Goal: Task Accomplishment & Management: Manage account settings

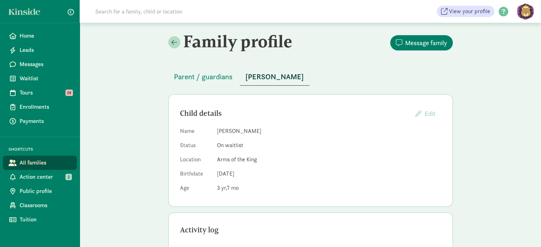
click at [526, 11] on figure at bounding box center [525, 11] width 17 height 17
click at [518, 26] on link "User Profile" at bounding box center [519, 27] width 28 height 9
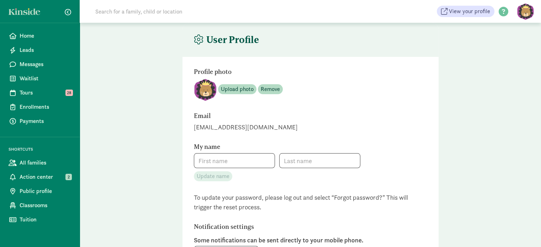
type input "[PERSON_NAME]"
type input "[PHONE_NUMBER]"
checkbox input "true"
click at [235, 165] on input "[PERSON_NAME]" at bounding box center [234, 161] width 80 height 14
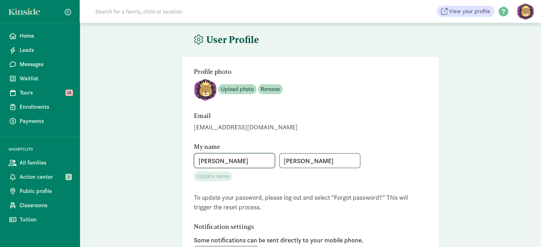
drag, startPoint x: 235, startPoint y: 165, endPoint x: 181, endPoint y: 155, distance: 54.6
click at [181, 155] on main "User Profile Profile photo Upload photo Remove Email [EMAIL_ADDRESS][DOMAIN_NAM…" at bounding box center [310, 215] width 461 height 384
type input "c"
type input "[PERSON_NAME]"
drag, startPoint x: 324, startPoint y: 162, endPoint x: 247, endPoint y: 162, distance: 76.8
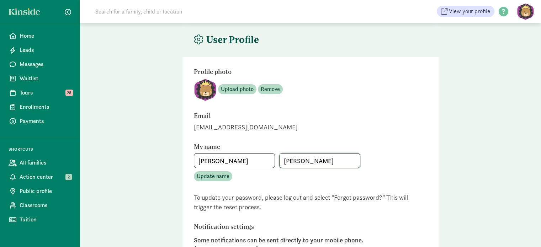
click at [247, 162] on div "[PERSON_NAME]" at bounding box center [310, 160] width 233 height 15
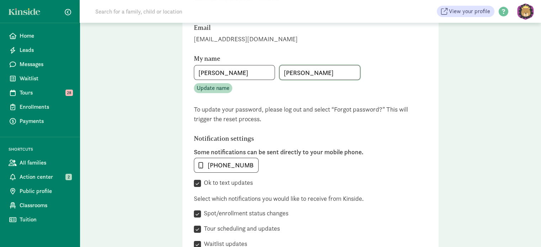
scroll to position [95, 0]
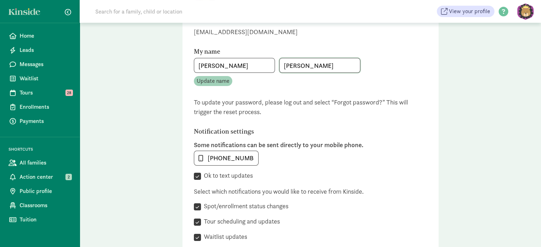
type input "[PERSON_NAME]"
click at [213, 83] on span "Update name" at bounding box center [213, 81] width 33 height 9
drag, startPoint x: 252, startPoint y: 158, endPoint x: 226, endPoint y: 157, distance: 26.4
drag, startPoint x: 226, startPoint y: 157, endPoint x: 235, endPoint y: 159, distance: 9.8
click at [235, 159] on input "[PHONE_NUMBER]" at bounding box center [226, 158] width 64 height 14
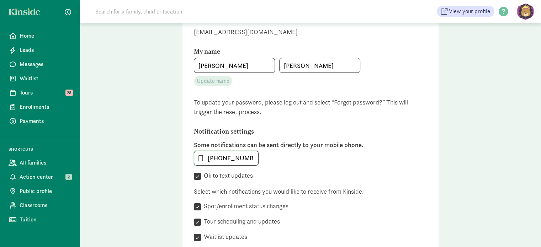
click at [245, 156] on input "[PHONE_NUMBER]" at bounding box center [226, 158] width 64 height 14
click at [317, 167] on div "Some notifications can be sent directly to your mobile phone. [PHONE_NUMBER]  …" at bounding box center [310, 161] width 233 height 40
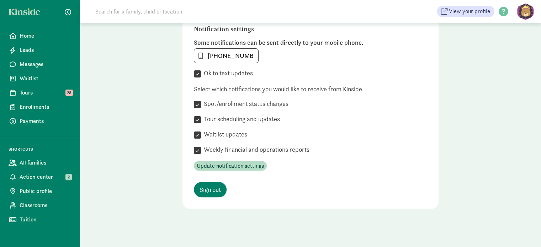
scroll to position [198, 0]
click at [231, 165] on span "Update notification settings" at bounding box center [230, 166] width 67 height 9
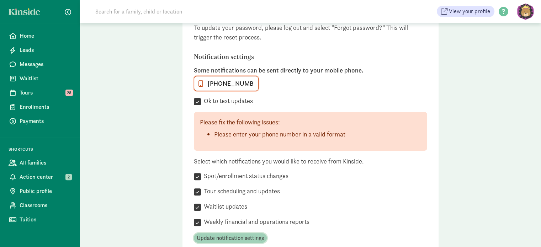
scroll to position [168, 0]
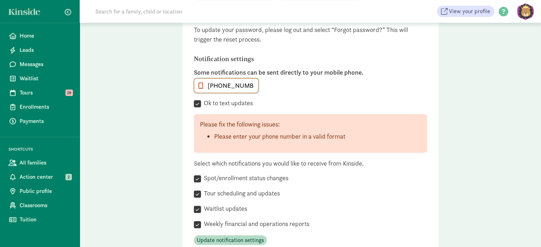
click at [234, 82] on input "[PHONE_NUMBER]" at bounding box center [226, 86] width 64 height 14
click at [213, 83] on input "[PHONE_NUMBER]" at bounding box center [226, 86] width 64 height 14
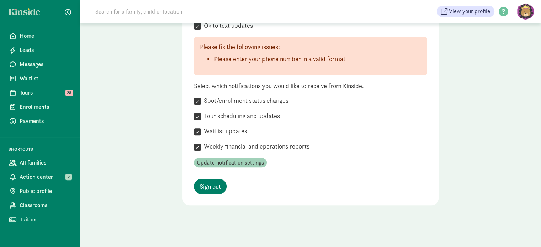
type input "7573585518"
click at [235, 160] on span "Update notification settings" at bounding box center [230, 163] width 67 height 9
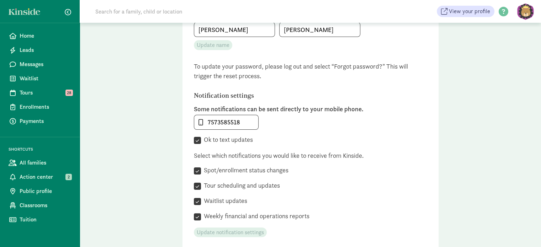
scroll to position [92, 0]
